Goal: Task Accomplishment & Management: Manage account settings

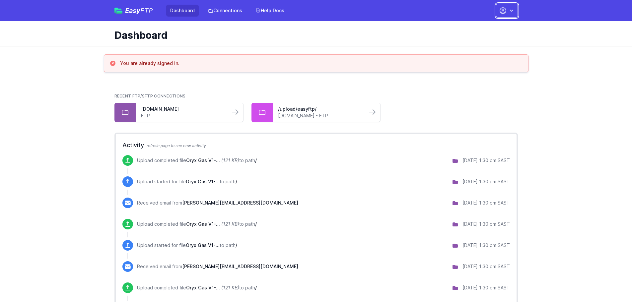
click at [511, 15] on button "button" at bounding box center [507, 11] width 22 height 14
click at [486, 29] on link "Account Settings" at bounding box center [486, 28] width 64 height 12
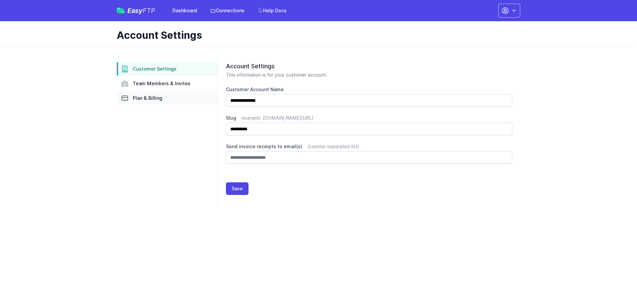
click at [153, 99] on span "Plan & Billing" at bounding box center [148, 98] width 30 height 7
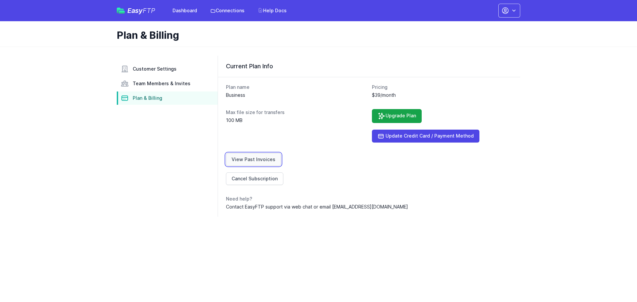
click at [266, 162] on link "View Past Invoices" at bounding box center [253, 159] width 55 height 13
click at [254, 180] on link "Cancel Subscription" at bounding box center [254, 178] width 57 height 13
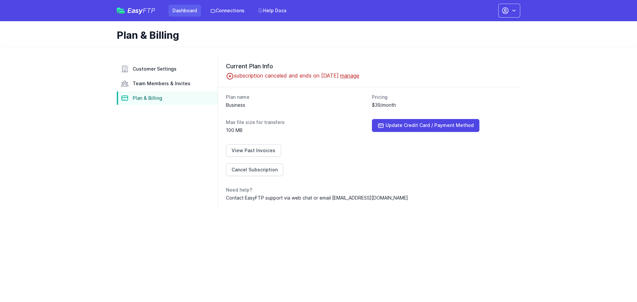
click at [187, 12] on link "Dashboard" at bounding box center [184, 11] width 32 height 12
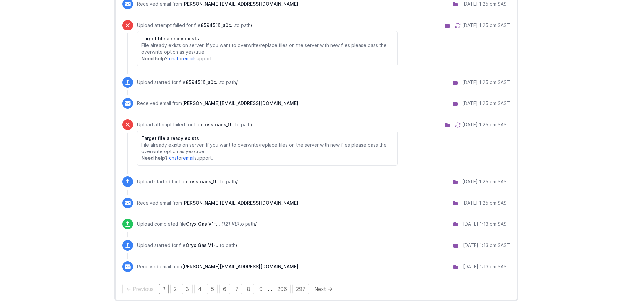
scroll to position [642, 0]
